Goal: Transaction & Acquisition: Purchase product/service

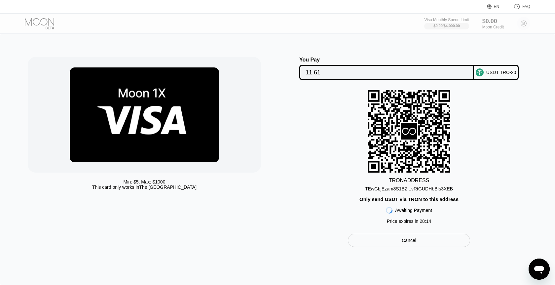
click at [327, 70] on input "11.61" at bounding box center [387, 72] width 162 height 13
click at [402, 234] on div "You Pay 11.61 USDT TRC-20 TRON ADDRESS TEwGbjEzam8S1BZ...vRtGUDHbBfs3XEB Only s…" at bounding box center [409, 152] width 250 height 190
click at [401, 246] on div "Cancel" at bounding box center [409, 240] width 122 height 13
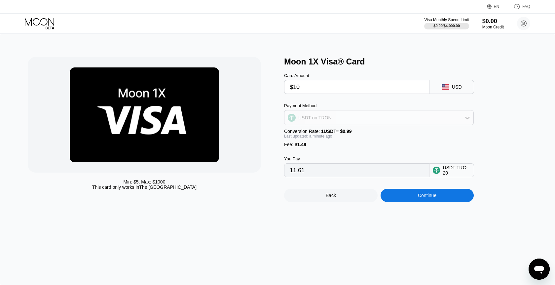
click at [335, 123] on div "USDT on TRON" at bounding box center [379, 117] width 189 height 13
click at [319, 141] on div "BITCOIN" at bounding box center [379, 135] width 186 height 13
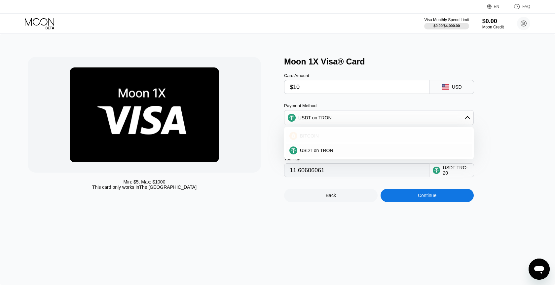
type input "0.00010174"
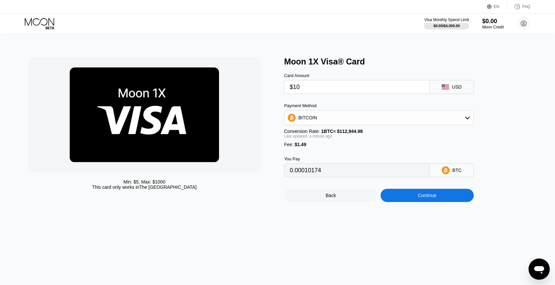
click at [405, 195] on div "Continue" at bounding box center [428, 195] width 94 height 13
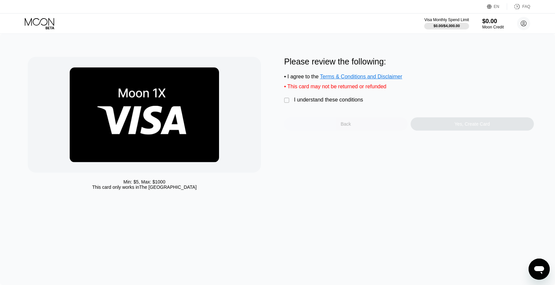
click at [309, 120] on div "Back" at bounding box center [346, 123] width 124 height 13
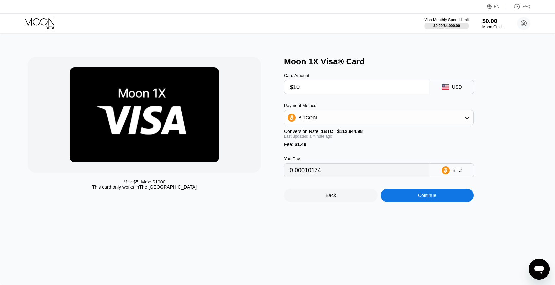
click at [409, 189] on div "Back Continue" at bounding box center [390, 189] width 212 height 25
click at [407, 197] on div "Continue" at bounding box center [428, 195] width 94 height 13
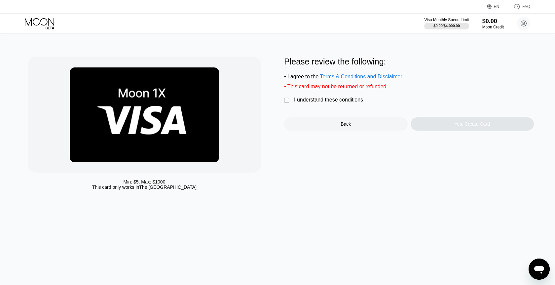
click at [342, 99] on div "I understand these conditions" at bounding box center [328, 100] width 69 height 6
click at [451, 120] on div "Yes, Create Card" at bounding box center [473, 123] width 124 height 13
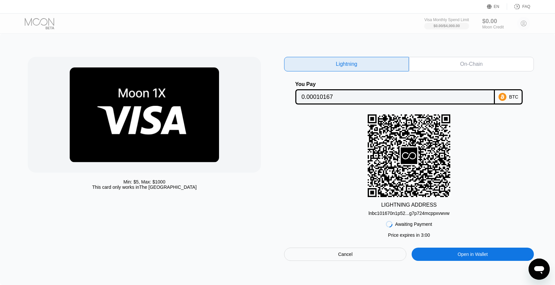
scroll to position [15, 0]
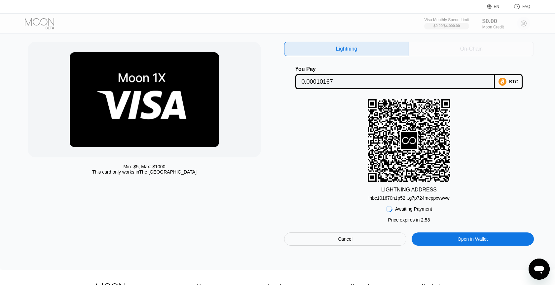
click at [470, 53] on div "On-Chain" at bounding box center [471, 49] width 125 height 15
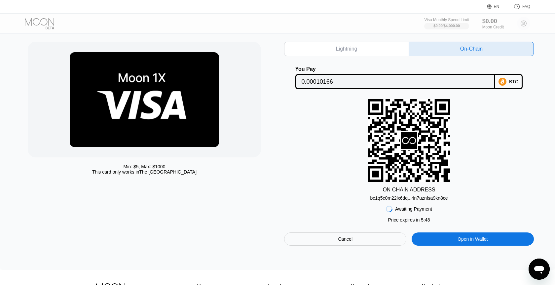
click at [406, 199] on div "bc1q5c0m22lx6dq...4n7uznfsa9kn8ce" at bounding box center [409, 197] width 78 height 5
click at [380, 83] on input "0.00010166" at bounding box center [395, 81] width 187 height 13
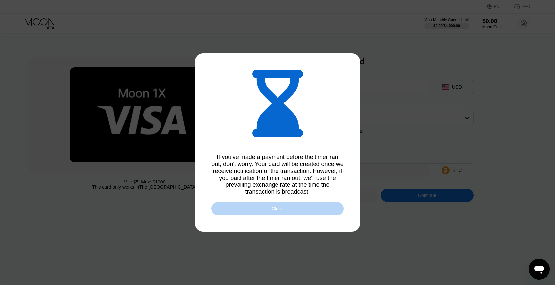
click at [296, 210] on div "Close" at bounding box center [278, 208] width 132 height 13
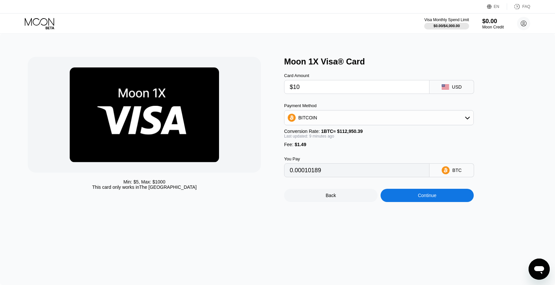
type input "0.00010182"
click at [421, 198] on div "Continue" at bounding box center [427, 195] width 19 height 5
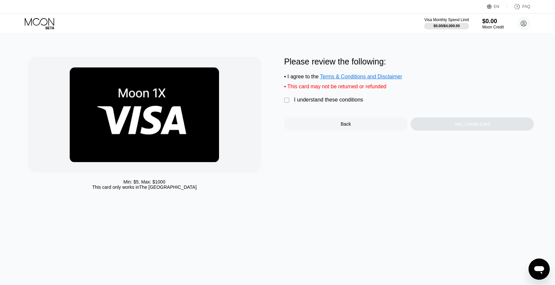
click at [319, 107] on div "Please review the following: • I agree to the Terms & Conditions and Disclaimer…" at bounding box center [409, 94] width 250 height 74
click at [326, 102] on div "I understand these conditions" at bounding box center [328, 100] width 69 height 6
click at [450, 119] on div "Yes, Create Card" at bounding box center [473, 123] width 124 height 13
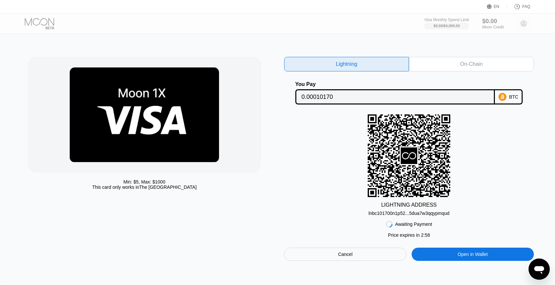
click at [408, 218] on div "Awaiting Payment Price expires in 2 : 58 Cancel Open in Wallet" at bounding box center [409, 238] width 250 height 45
click at [450, 68] on div "On-Chain" at bounding box center [471, 64] width 125 height 15
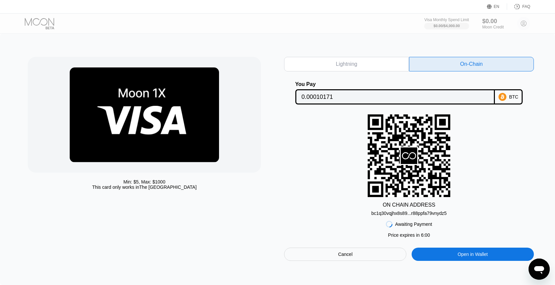
click at [420, 214] on div "bc1q30vqjhx8s89...r88ppfa79vnydz5" at bounding box center [409, 213] width 75 height 5
click at [343, 0] on div "EN Language Select an item Save FAQ" at bounding box center [277, 7] width 555 height 14
click at [359, 99] on input "0.00010171" at bounding box center [395, 96] width 187 height 13
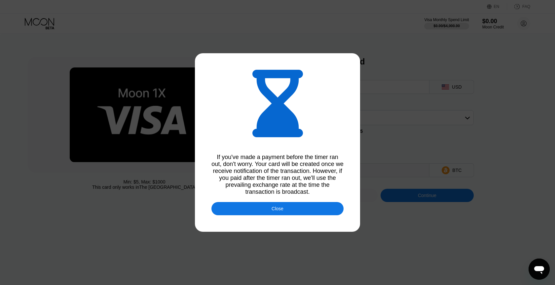
click at [299, 210] on div "Close" at bounding box center [278, 208] width 132 height 13
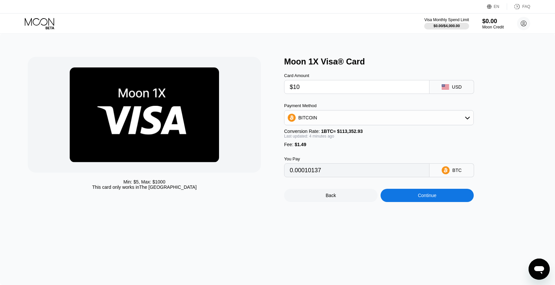
type input "0.00010150"
click at [430, 194] on div "Continue" at bounding box center [428, 195] width 94 height 13
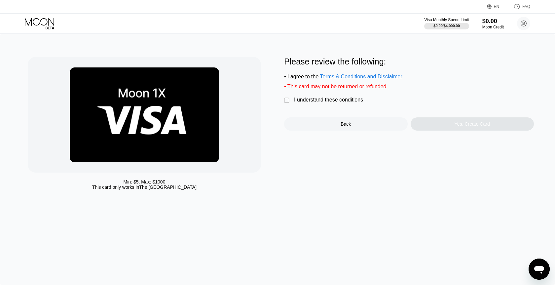
click at [335, 100] on div "I understand these conditions" at bounding box center [328, 100] width 69 height 6
click at [455, 129] on div "Yes, Create Card" at bounding box center [473, 123] width 124 height 13
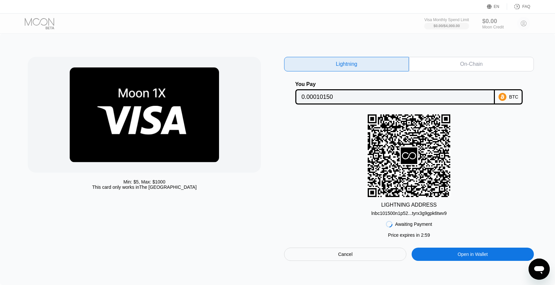
click at [333, 95] on input "0.00010150" at bounding box center [395, 96] width 187 height 13
click at [431, 210] on div "lnbc101500n1p52...tyrx3g9gpk6twv9" at bounding box center [409, 212] width 75 height 8
click at [466, 67] on div "On-Chain" at bounding box center [472, 64] width 22 height 7
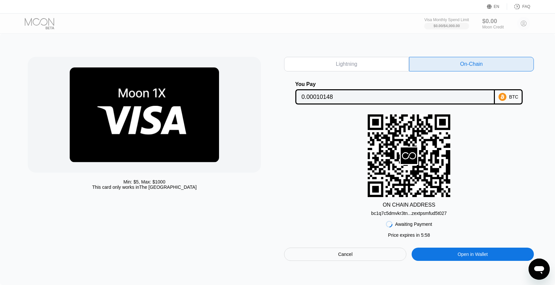
click at [435, 211] on div "bc1q7c5dmvkr3tn...zextpsmfud5t027" at bounding box center [410, 213] width 76 height 5
click at [487, 96] on input "0.00010148" at bounding box center [395, 96] width 187 height 13
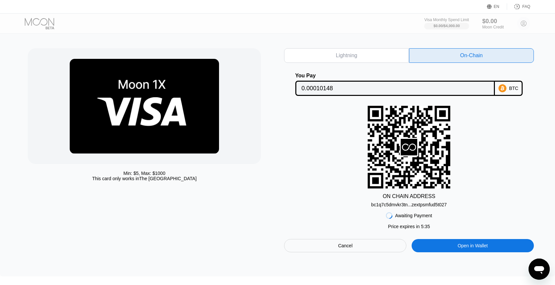
scroll to position [9, 0]
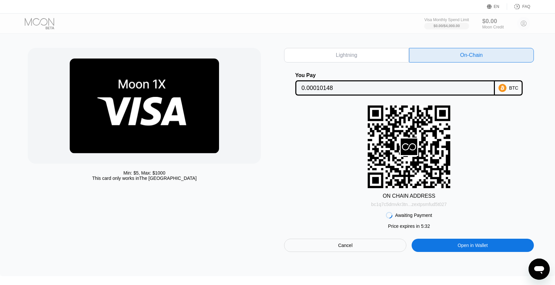
click at [386, 204] on div "bc1q7c5dmvkr3tn...zextpsmfud5t027" at bounding box center [410, 204] width 76 height 5
click at [392, 206] on div "bc1q7c5dmvkr3tn...zextpsmfud5t027" at bounding box center [410, 204] width 76 height 5
click at [398, 206] on div "bc1q7c5dmvkr3tn...zextpsmfud5t027" at bounding box center [410, 204] width 76 height 5
click at [330, 85] on input "0.00010148" at bounding box center [395, 87] width 187 height 13
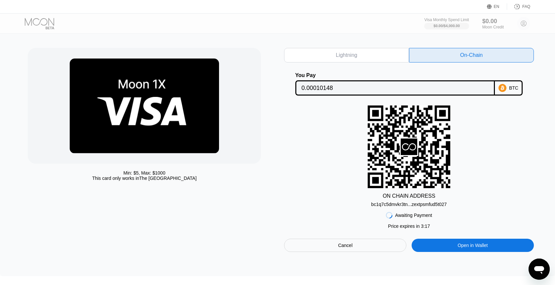
click at [396, 207] on div "bc1q7c5dmvkr3tn...zextpsmfud5t027" at bounding box center [410, 204] width 76 height 5
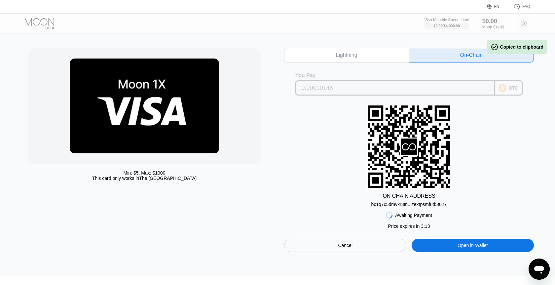
click at [355, 89] on input "0.00010148" at bounding box center [395, 87] width 187 height 13
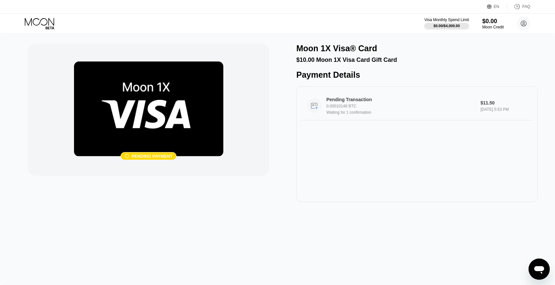
click at [380, 111] on div "Waiting for 1 confirmation" at bounding box center [403, 112] width 152 height 5
click at [430, 3] on div "EN Language Select an item Save FAQ" at bounding box center [277, 7] width 555 height 14
click at [387, 96] on div "Pending Transaction 0.00010148 BTC Waiting for 1 confirmation $11.50 [DATE] 5:5…" at bounding box center [417, 106] width 231 height 29
click at [29, 26] on icon at bounding box center [40, 24] width 31 height 12
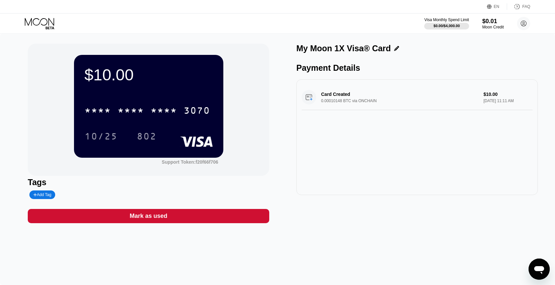
click at [130, 120] on div "* * * * * * * * * * * * 3070" at bounding box center [149, 108] width 128 height 22
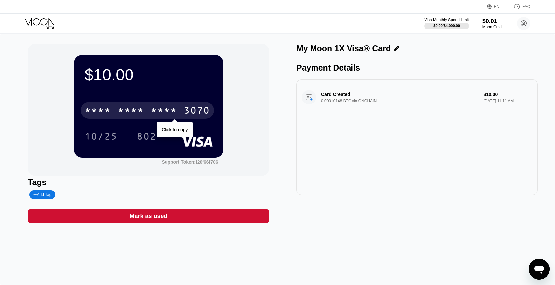
click at [117, 110] on div "* * * * * * * * * * * * 3070" at bounding box center [148, 110] width 134 height 17
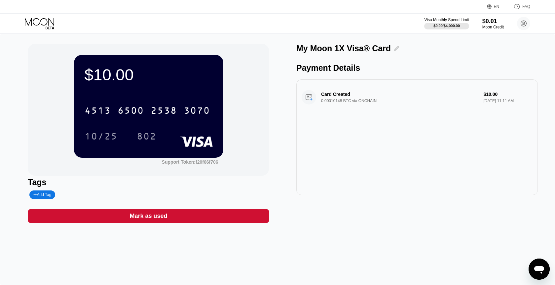
click at [391, 47] on div at bounding box center [395, 48] width 8 height 5
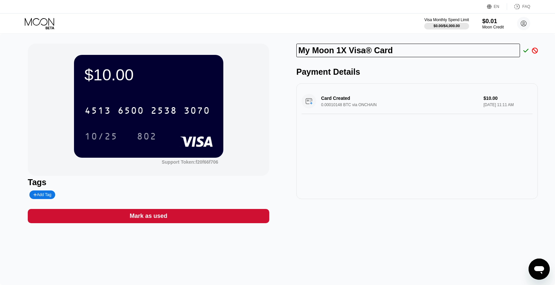
click at [536, 50] on icon at bounding box center [535, 51] width 6 height 6
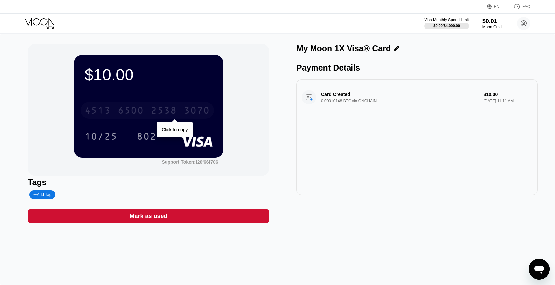
click at [176, 111] on div "2538" at bounding box center [164, 111] width 26 height 11
click at [518, 10] on div "EN Language Select an item Save FAQ" at bounding box center [277, 7] width 555 height 14
click at [521, 26] on circle at bounding box center [523, 23] width 13 height 13
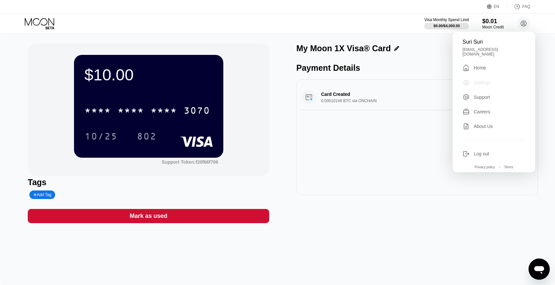
click at [482, 80] on div "Settings" at bounding box center [482, 82] width 17 height 5
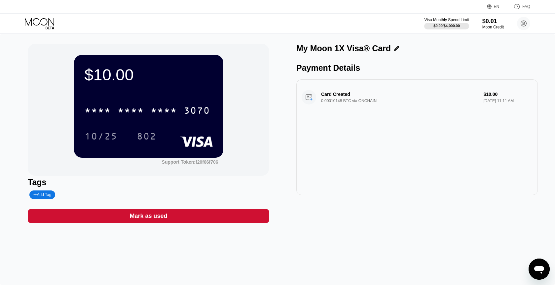
click at [166, 103] on div "* * * * * * * * * * * * 3070" at bounding box center [148, 110] width 134 height 17
click at [30, 20] on icon at bounding box center [40, 24] width 31 height 12
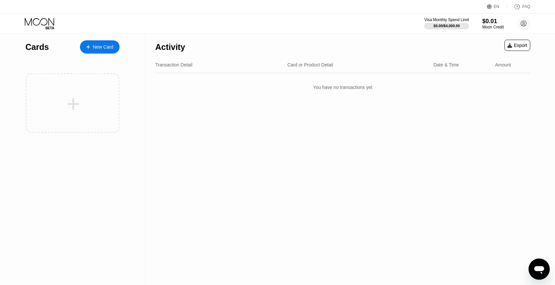
click at [41, 47] on div "Cards" at bounding box center [36, 47] width 23 height 10
click at [44, 26] on icon at bounding box center [40, 24] width 31 height 12
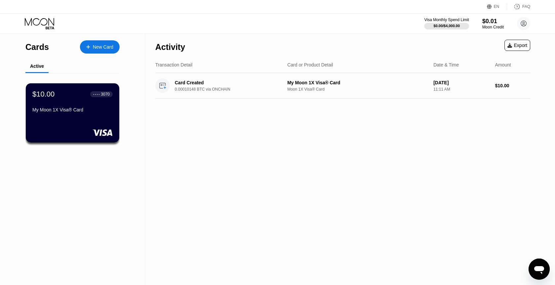
click at [96, 45] on div "New Card" at bounding box center [103, 47] width 20 height 6
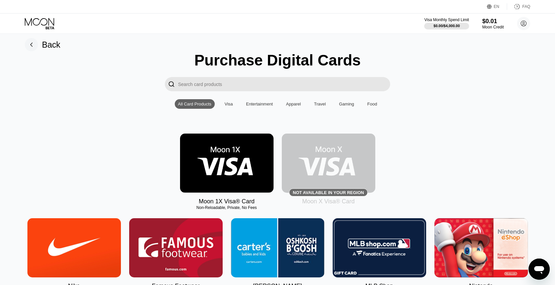
scroll to position [7, 0]
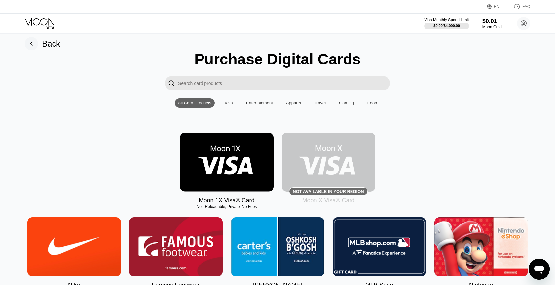
click at [26, 47] on rect at bounding box center [31, 43] width 13 height 13
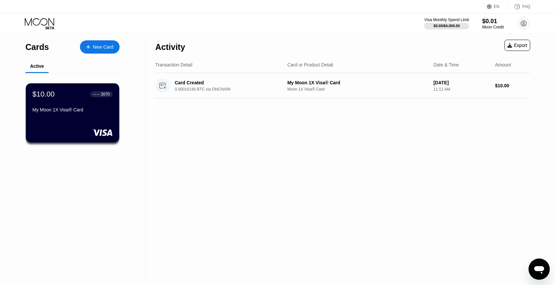
click at [83, 129] on div "$10.00 ● ● ● ● 3070 My Moon 1X Visa® Card" at bounding box center [73, 112] width 94 height 59
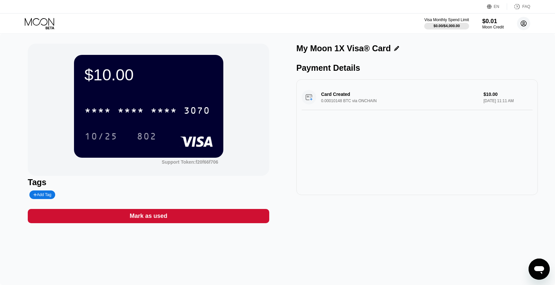
click at [521, 21] on circle at bounding box center [523, 23] width 13 height 13
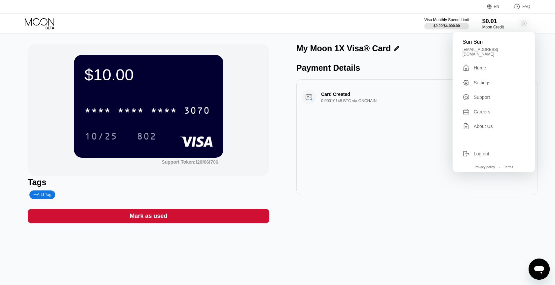
click at [521, 21] on circle at bounding box center [523, 23] width 13 height 13
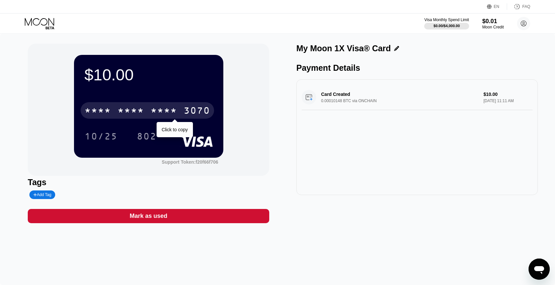
click at [180, 111] on div "* * * * * * * * * * * * 3070" at bounding box center [148, 110] width 134 height 17
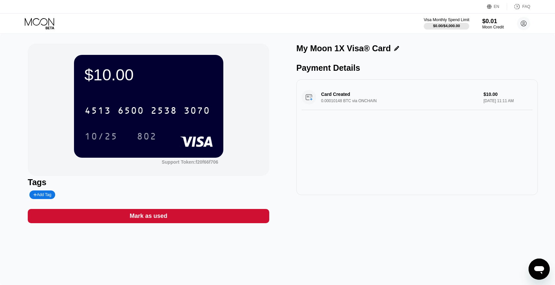
click at [455, 24] on div "$0.00 / $4,000.00" at bounding box center [446, 26] width 27 height 4
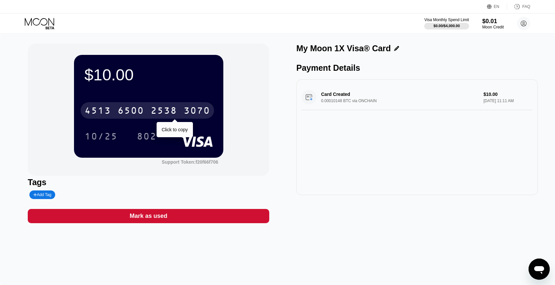
click at [179, 106] on div "[CREDIT_CARD_NUMBER]" at bounding box center [148, 110] width 134 height 17
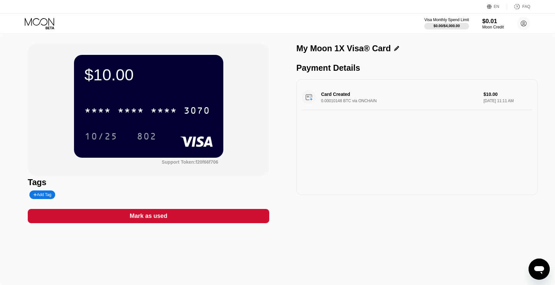
click at [40, 19] on icon at bounding box center [40, 24] width 31 height 12
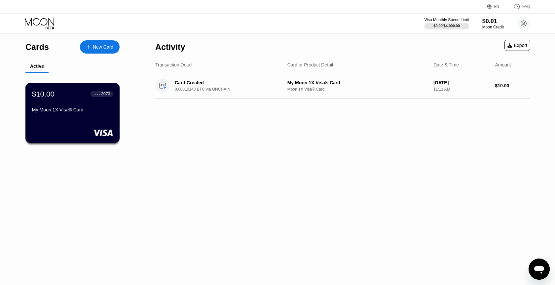
click at [64, 112] on div "My Moon 1X Visa® Card" at bounding box center [72, 109] width 81 height 5
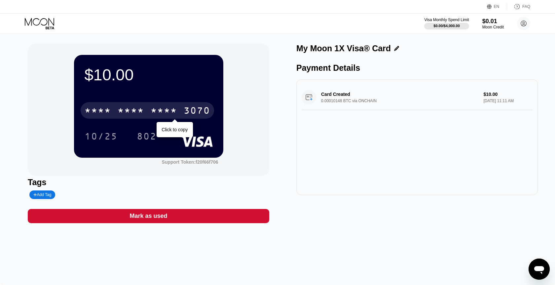
click at [141, 109] on div "* * * *" at bounding box center [131, 111] width 26 height 11
click at [164, 114] on div "2538" at bounding box center [164, 111] width 26 height 11
